Goal: Information Seeking & Learning: Check status

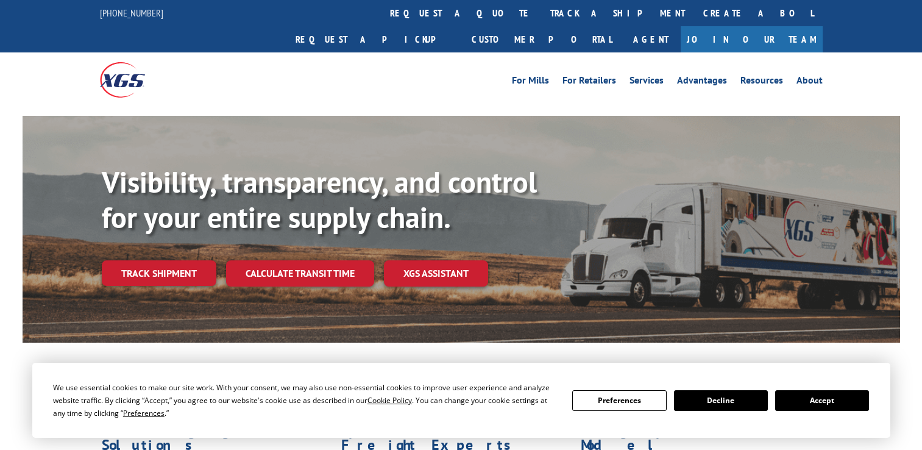
click at [180, 260] on link "Track shipment" at bounding box center [159, 273] width 115 height 26
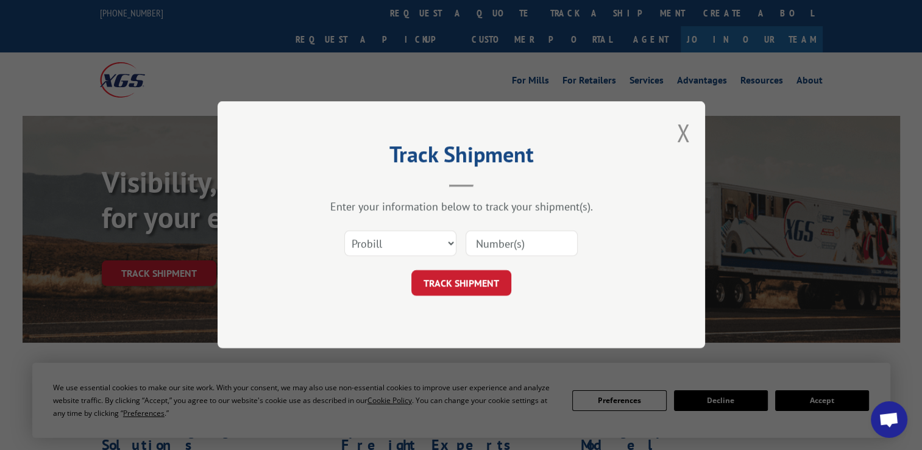
click at [509, 243] on input at bounding box center [522, 244] width 112 height 26
paste input "1Z8077E50341291735"
type input "1Z8077E50341291735"
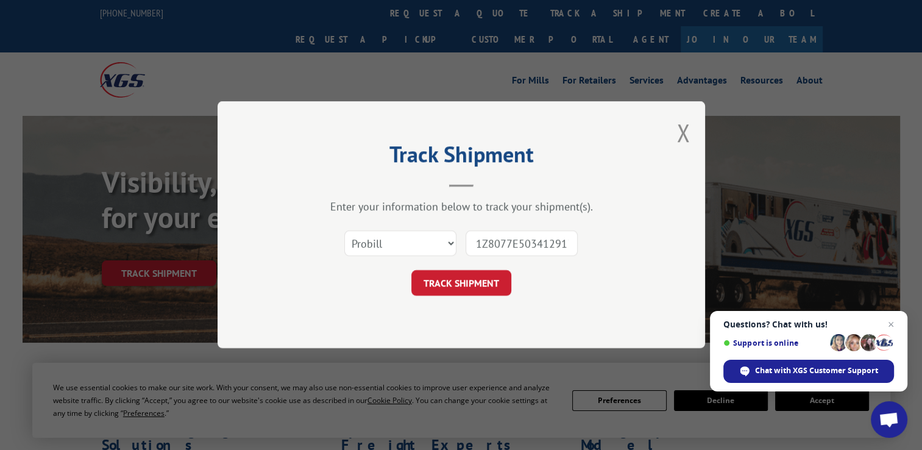
drag, startPoint x: 565, startPoint y: 243, endPoint x: 420, endPoint y: 237, distance: 145.2
click at [420, 237] on div "Select category... Probill BOL PO 1Z8077E50341291735" at bounding box center [462, 244] width 366 height 40
click at [482, 238] on input at bounding box center [522, 244] width 112 height 26
type input "17336896"
click at [483, 285] on button "TRACK SHIPMENT" at bounding box center [462, 284] width 100 height 26
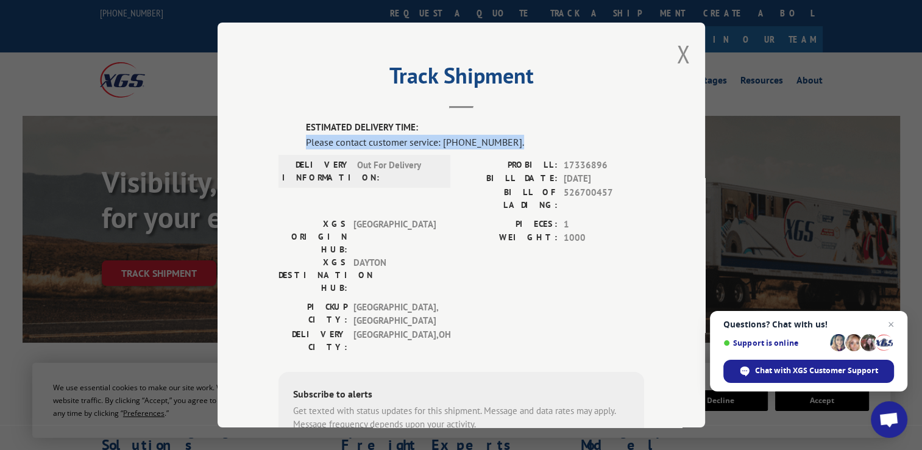
drag, startPoint x: 300, startPoint y: 136, endPoint x: 509, endPoint y: 140, distance: 208.6
click at [509, 140] on div "ESTIMATED DELIVERY TIME: Please contact customer service: [PHONE_NUMBER]. DELIV…" at bounding box center [462, 329] width 366 height 416
drag, startPoint x: 509, startPoint y: 140, endPoint x: 476, endPoint y: 161, distance: 38.9
click at [476, 161] on label "PROBILL:" at bounding box center [510, 165] width 96 height 14
click at [677, 57] on button "Close modal" at bounding box center [683, 54] width 13 height 32
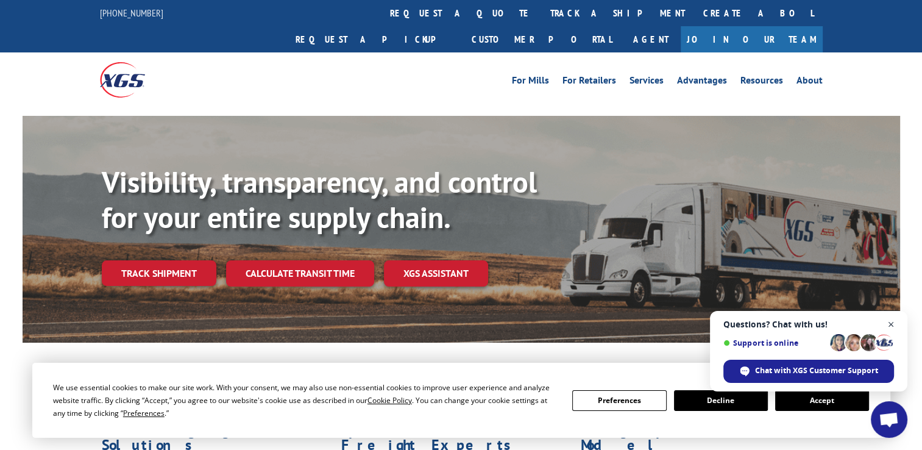
click at [891, 326] on span "Close chat" at bounding box center [891, 324] width 15 height 15
